Goal: Transaction & Acquisition: Obtain resource

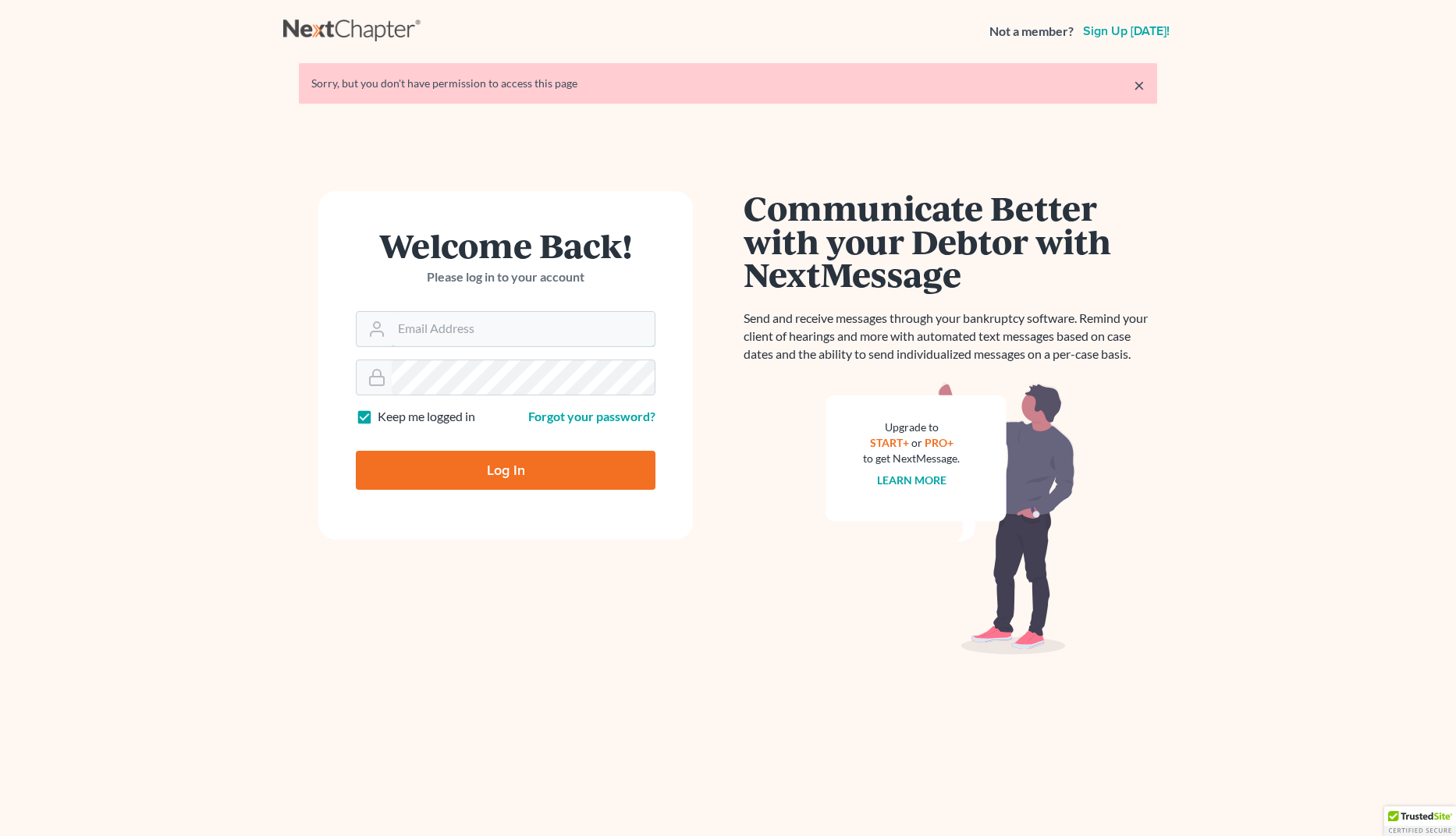
type input "[EMAIL_ADDRESS][DOMAIN_NAME]"
click at [443, 490] on form "Welcome Back! Please log in to your account Email Address mmanning@tbennerlaw.c…" at bounding box center [506, 365] width 374 height 349
click at [454, 462] on input "Log In" at bounding box center [506, 470] width 300 height 39
type input "Thinking..."
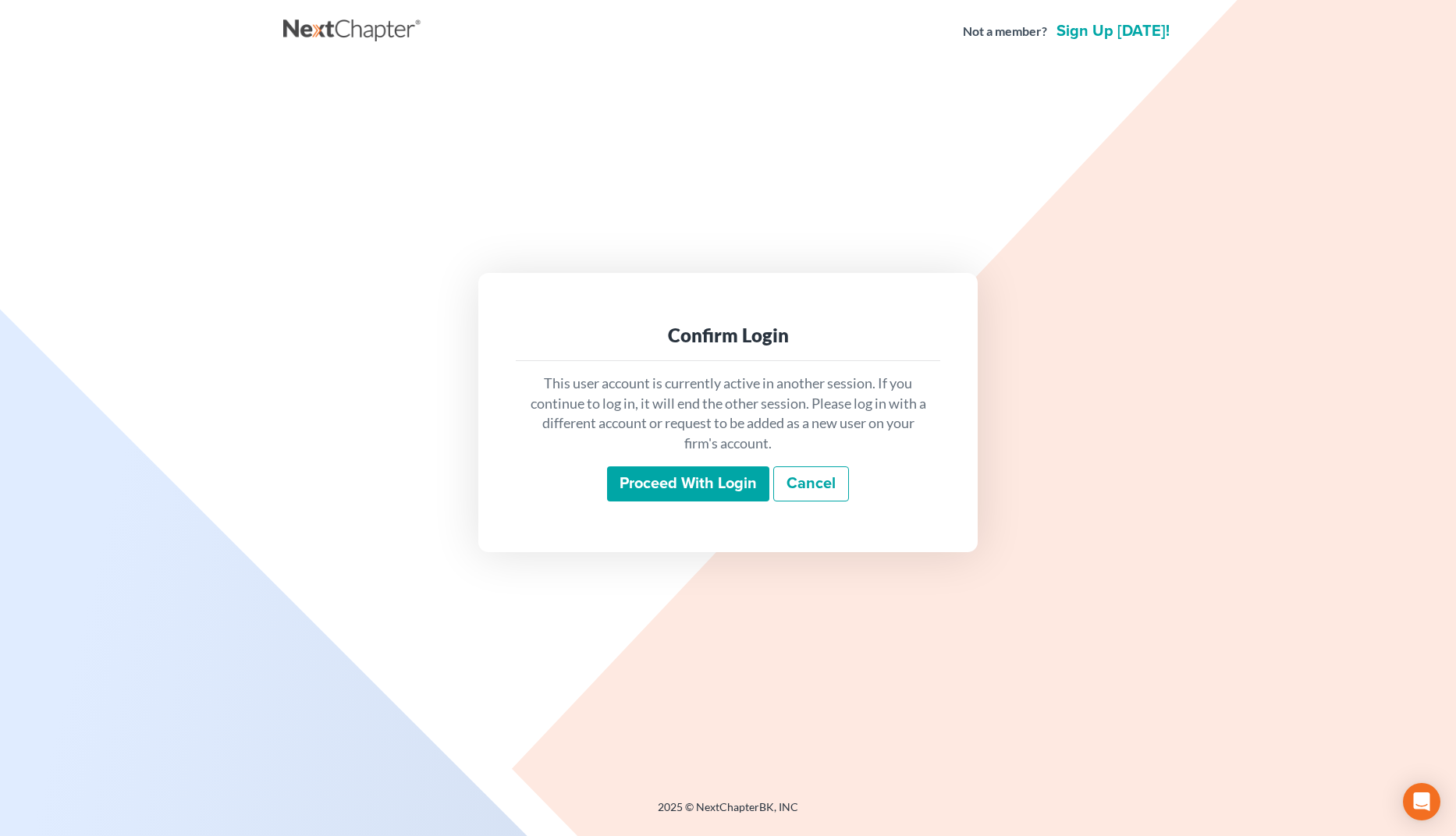
click at [685, 490] on input "Proceed with login" at bounding box center [688, 484] width 162 height 36
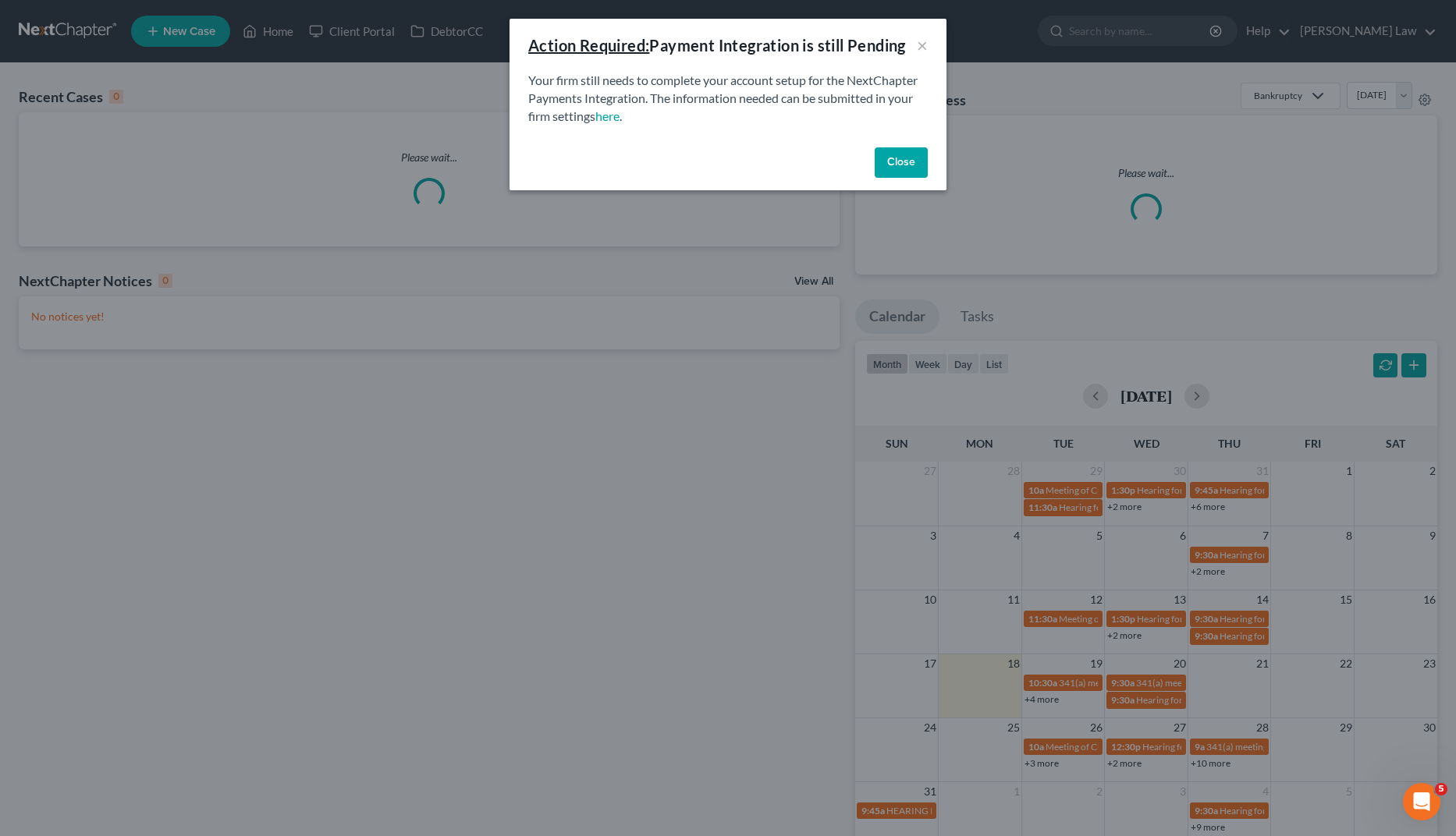
drag, startPoint x: 714, startPoint y: 95, endPoint x: 738, endPoint y: 88, distance: 25.0
click at [718, 93] on p "Your firm still needs to complete your account setup for the NextChapter Paymen…" at bounding box center [727, 99] width 399 height 54
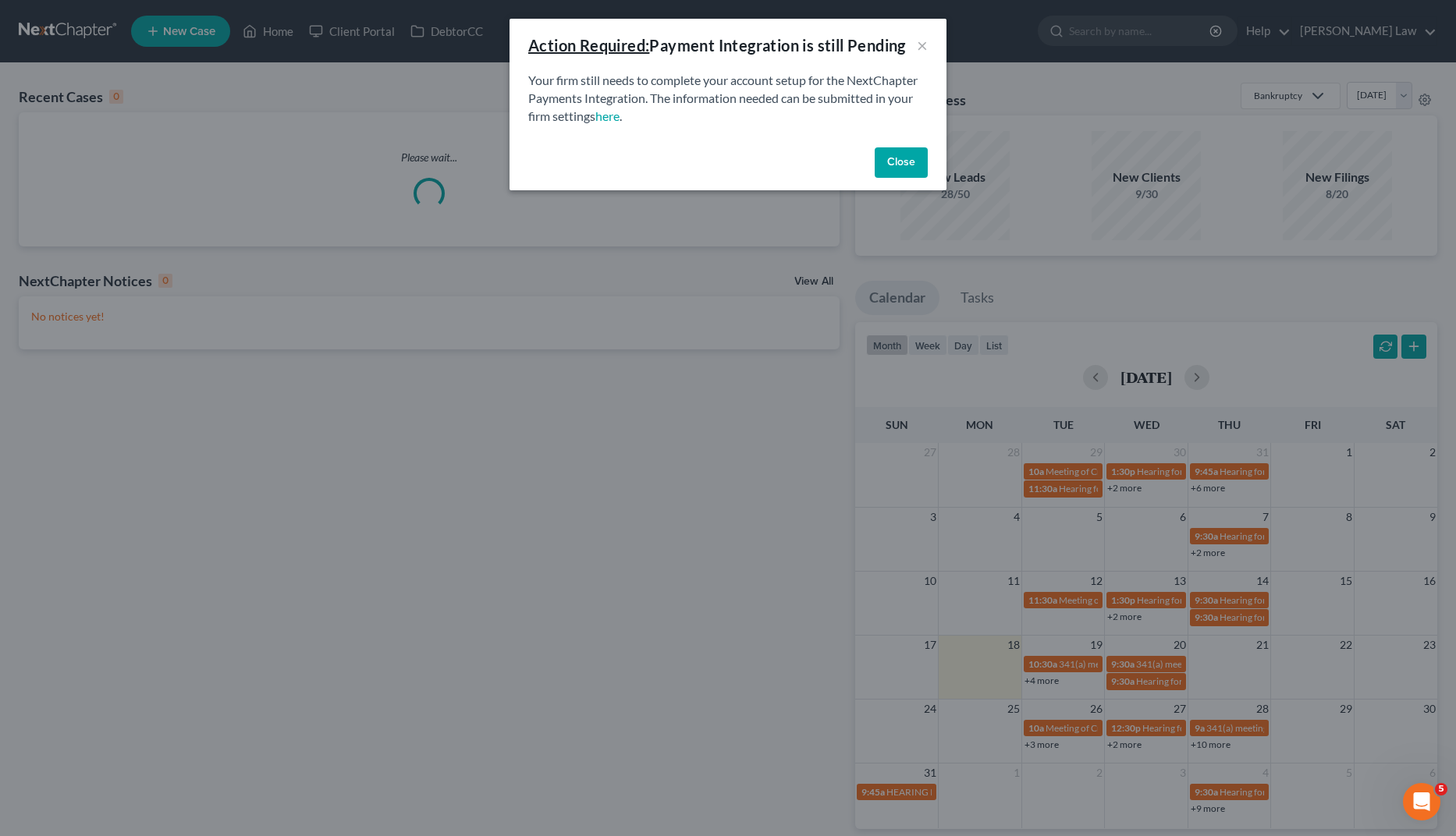
click at [915, 160] on button "Close" at bounding box center [901, 163] width 53 height 32
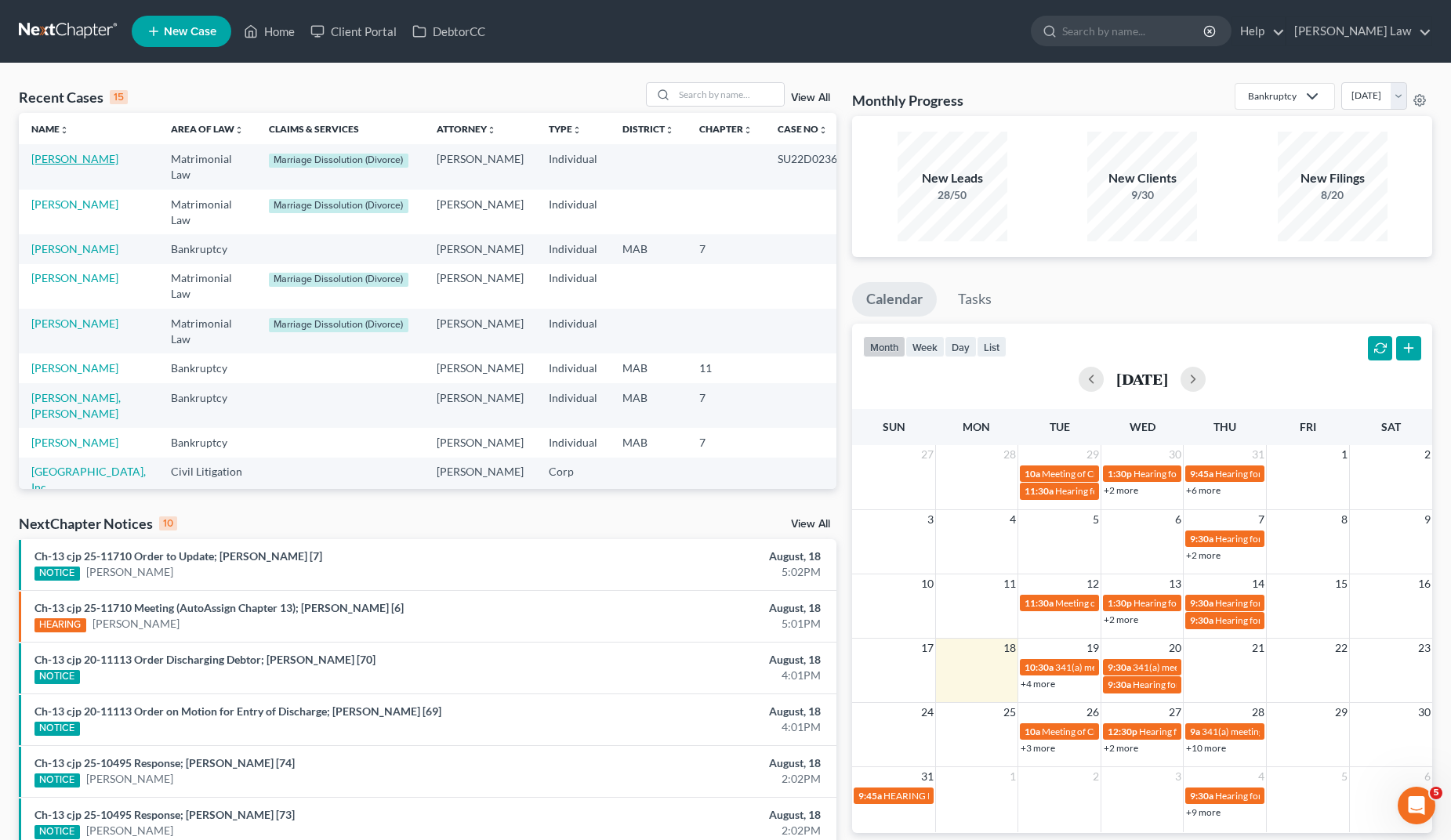
click at [80, 157] on link "[PERSON_NAME]" at bounding box center [75, 159] width 87 height 13
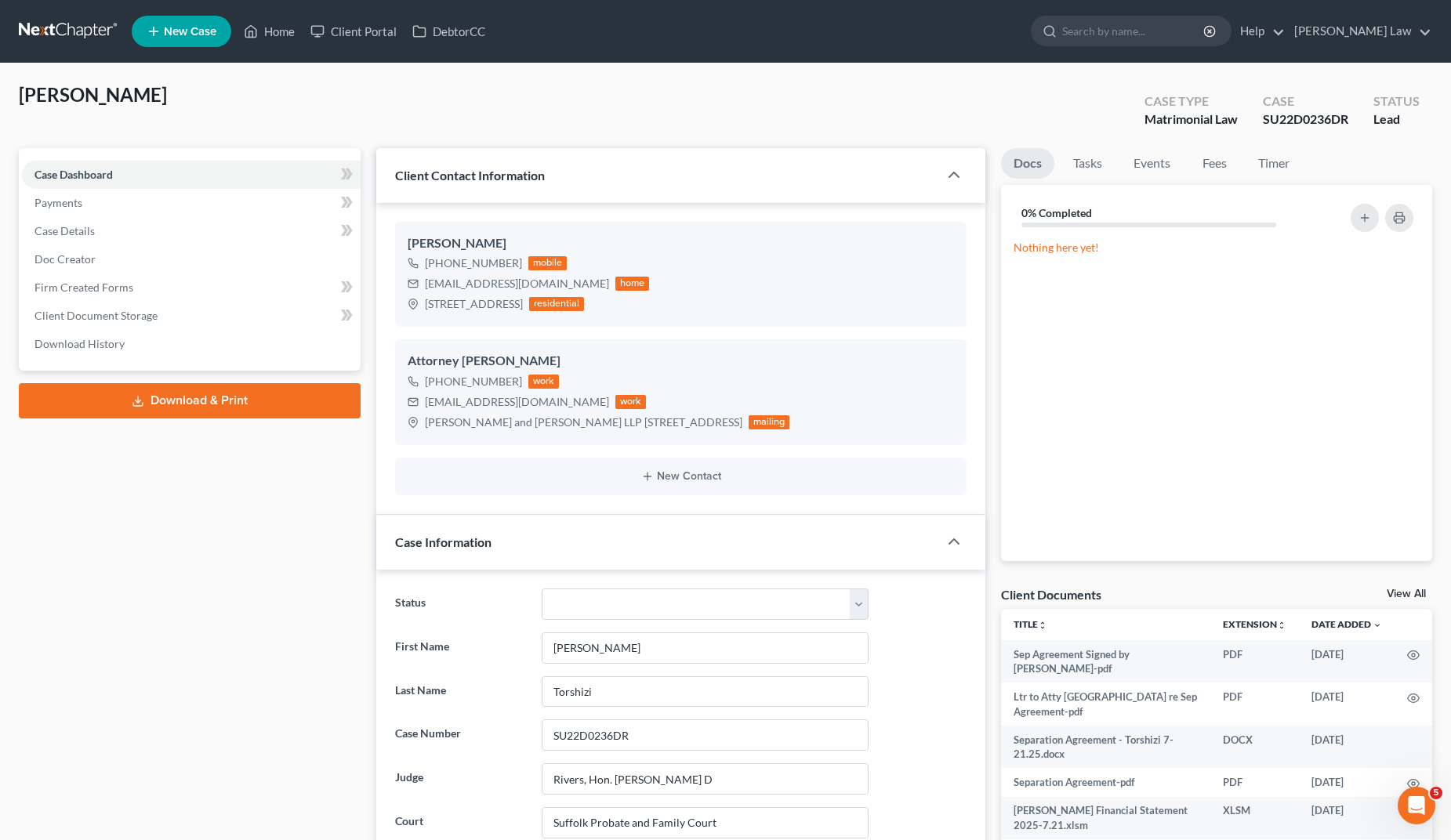
scroll to position [2204, 0]
click at [1415, 587] on div "Client Documents View All" at bounding box center [1216, 598] width 431 height 22
click at [1414, 592] on link "View All" at bounding box center [1407, 594] width 39 height 11
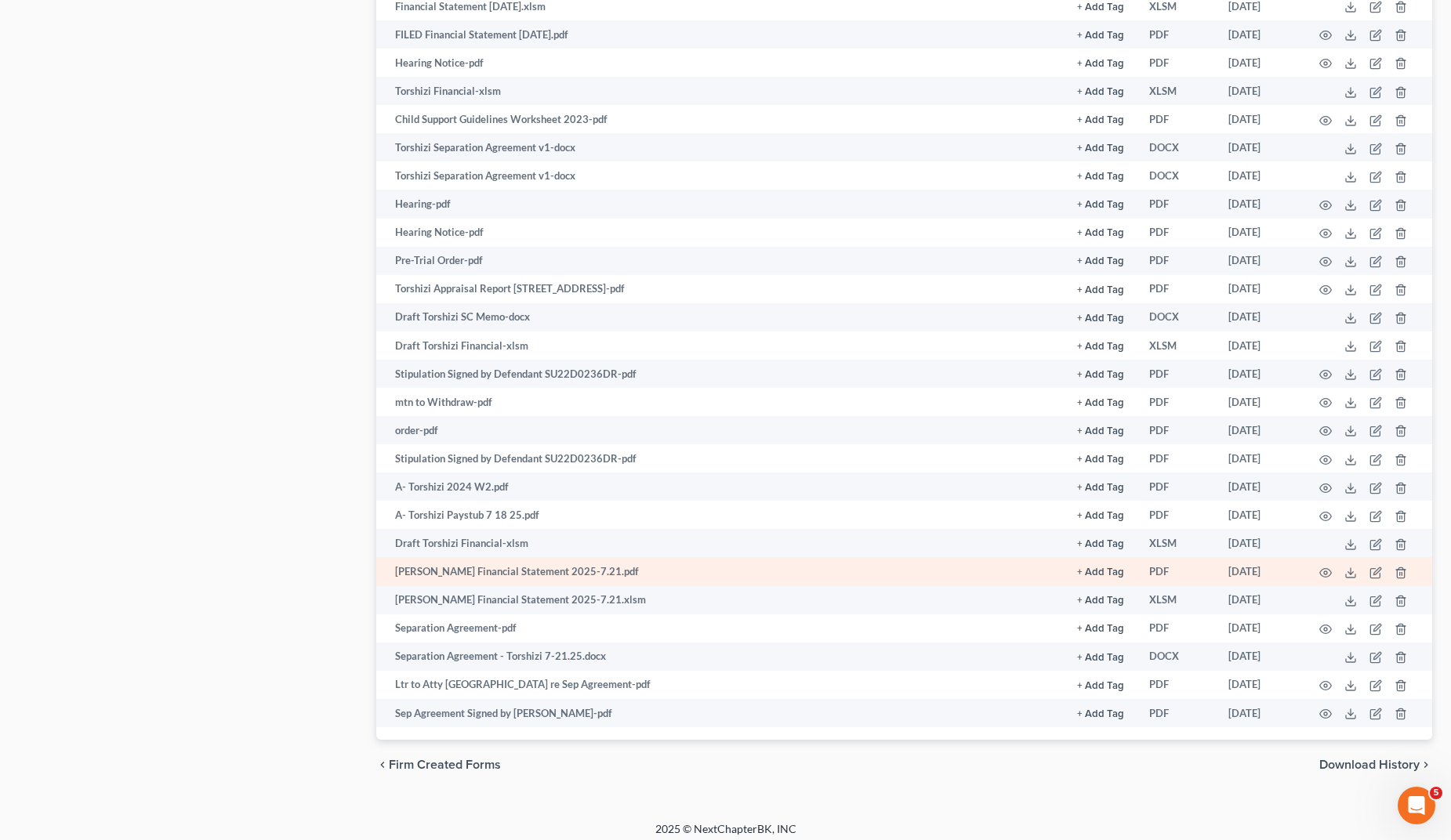
scroll to position [2044, 0]
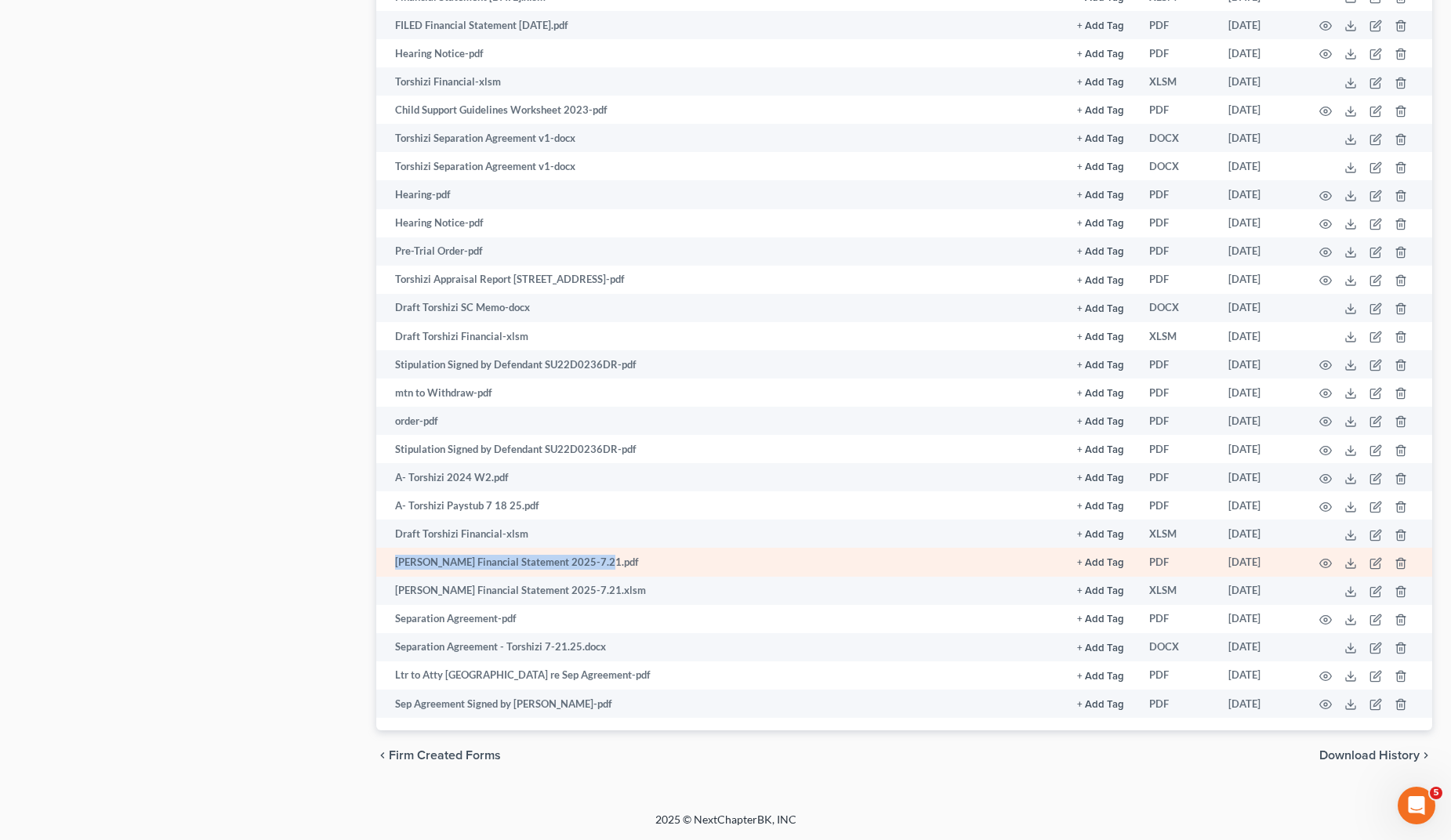
drag, startPoint x: 395, startPoint y: 566, endPoint x: 587, endPoint y: 564, distance: 192.0
click at [587, 564] on td "[PERSON_NAME] Financial Statement 2025-7.21.pdf" at bounding box center [720, 562] width 689 height 28
copy td "[PERSON_NAME] Financial Statement 2025-7.21"
click at [1346, 562] on icon at bounding box center [1350, 563] width 12 height 12
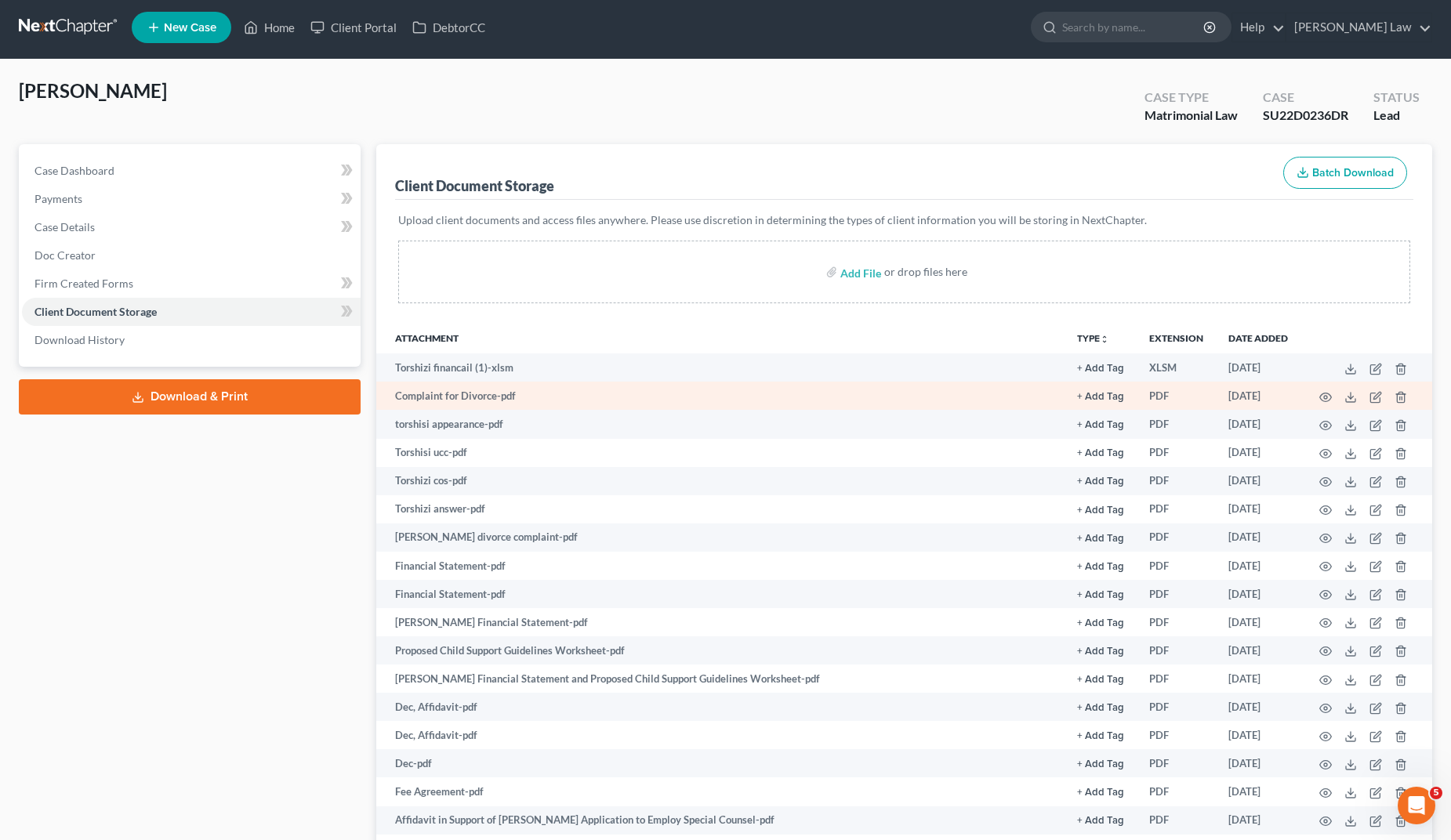
scroll to position [0, 0]
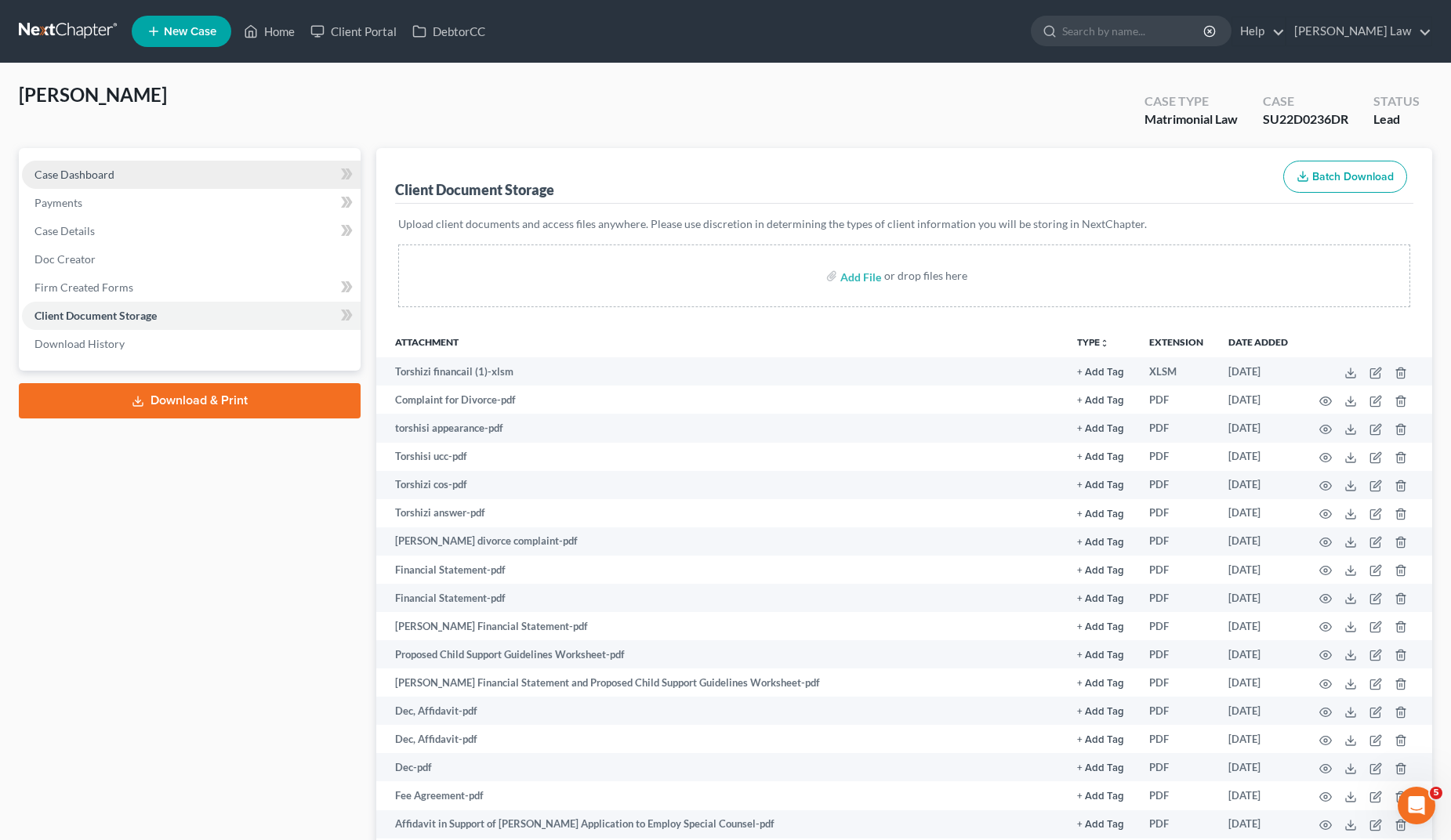
click at [43, 177] on span "Case Dashboard" at bounding box center [74, 174] width 80 height 13
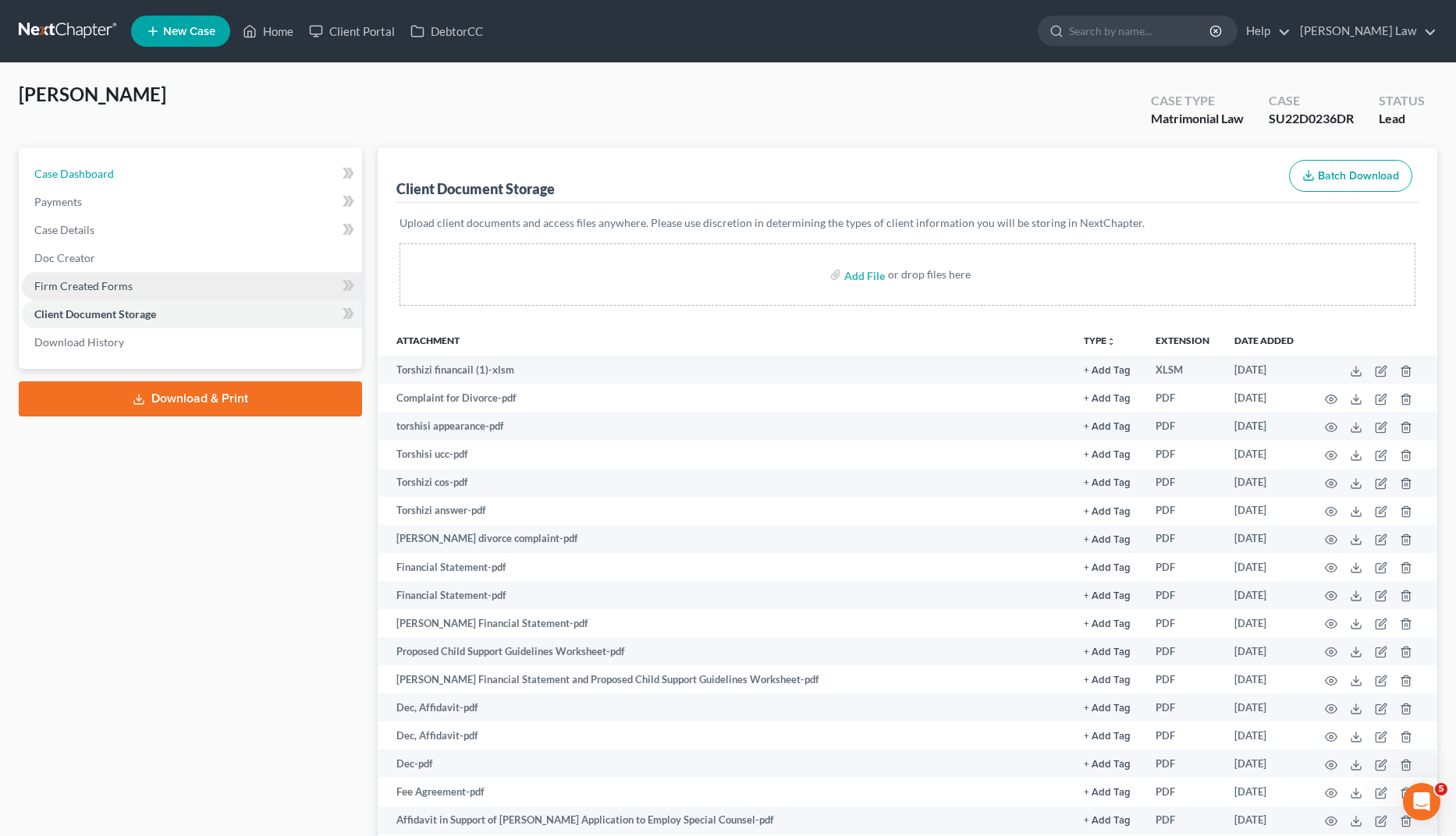
select select "10"
select select "0"
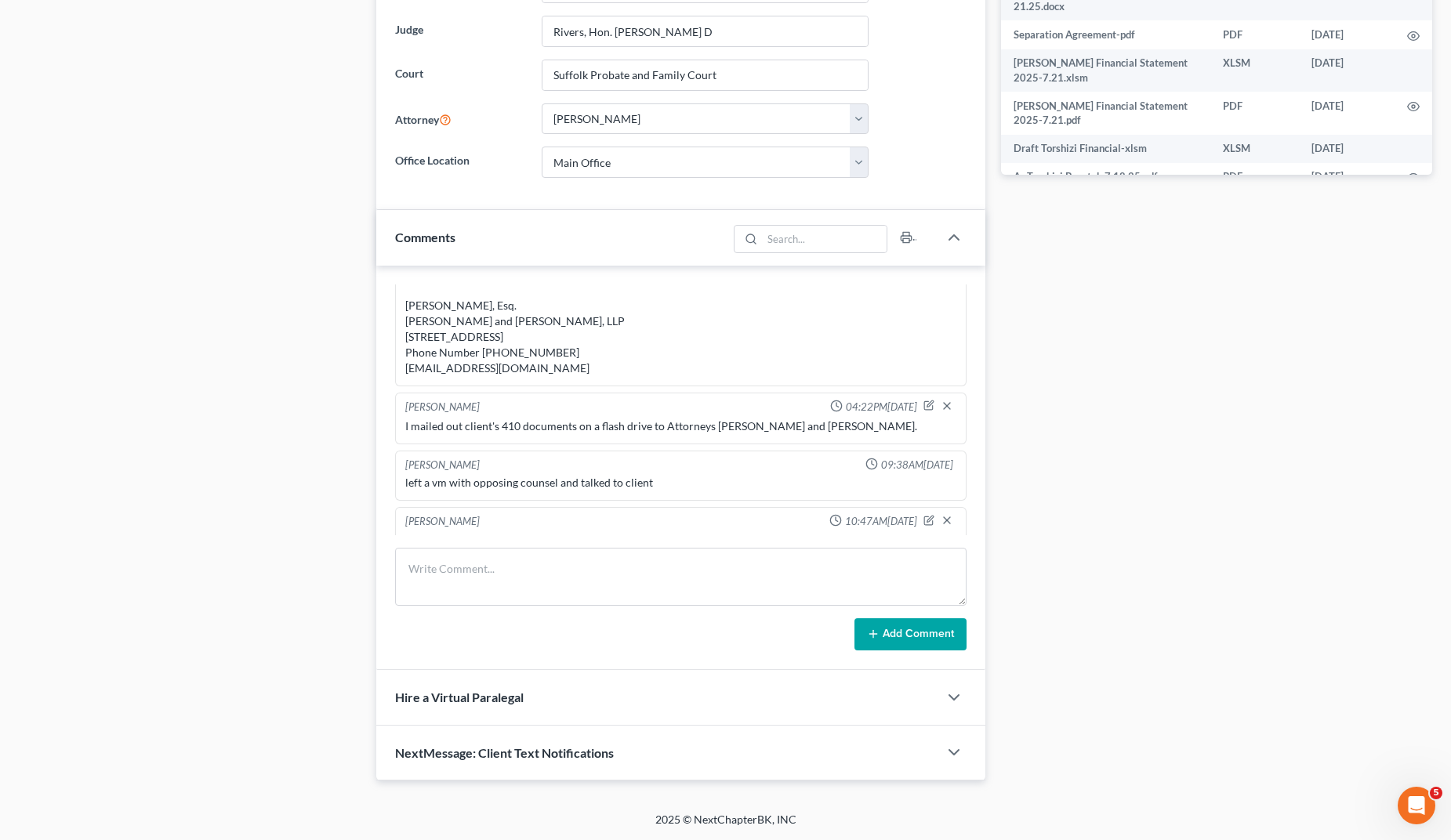
scroll to position [347, 0]
click at [516, 325] on div "[PERSON_NAME] v. [PERSON_NAME] Suffolk Probate and Family Court Docket No. SU22…" at bounding box center [681, 306] width 552 height 141
copy div "SU22D0236DR"
click at [1210, 215] on div "Docs Tasks Events Fees Timer 0% Completed Nothing here yet! Hide Completed Task…" at bounding box center [1217, 91] width 447 height 1381
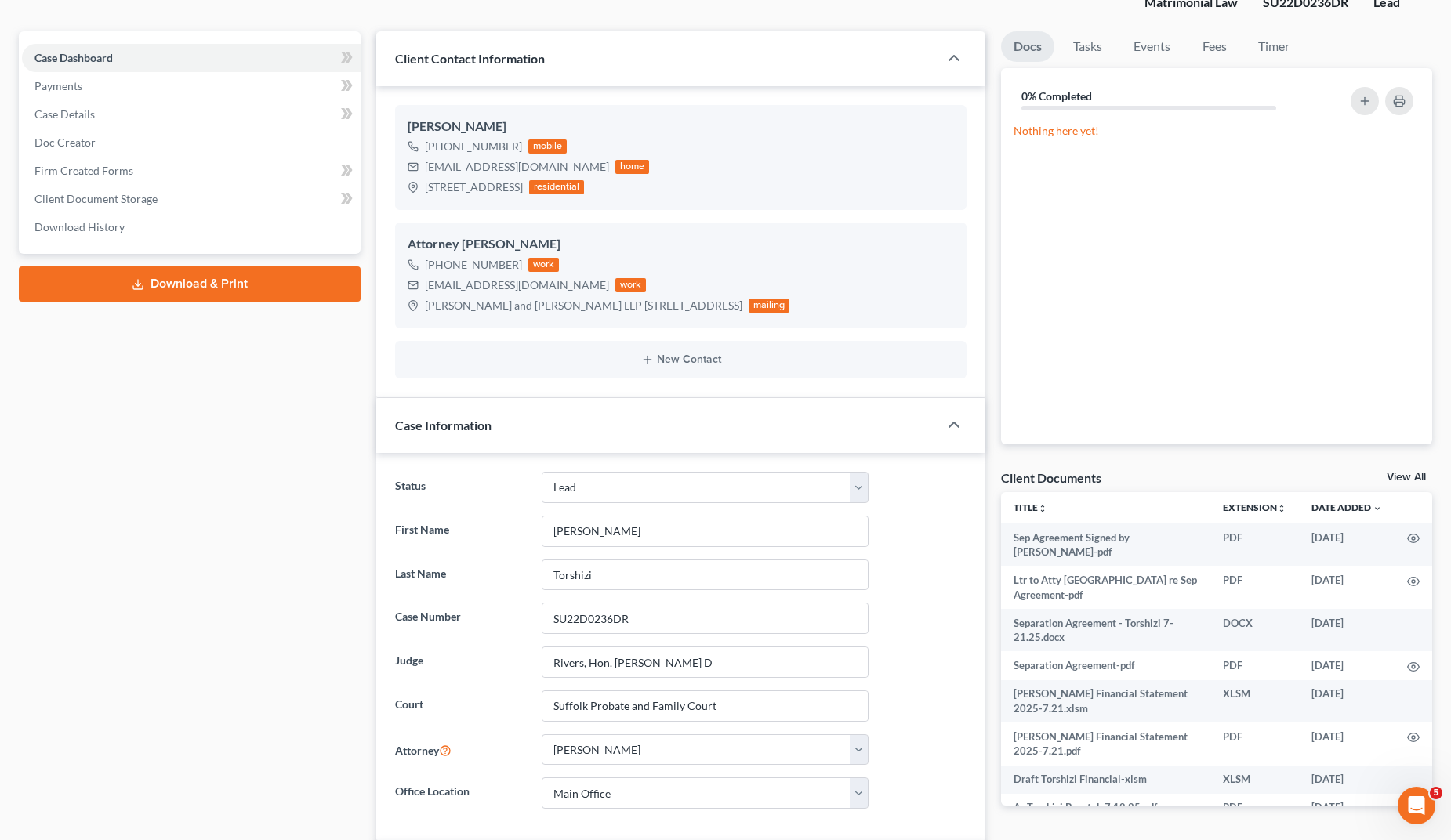
scroll to position [0, 0]
